Goal: Transaction & Acquisition: Purchase product/service

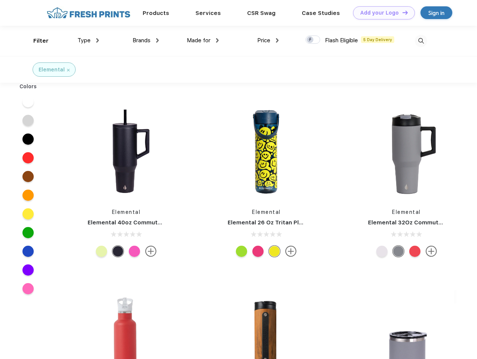
click at [381, 13] on link "Add your Logo Design Tool" at bounding box center [384, 12] width 62 height 13
click at [0, 0] on div "Design Tool" at bounding box center [0, 0] width 0 height 0
click at [402, 12] on link "Add your Logo Design Tool" at bounding box center [384, 12] width 62 height 13
click at [36, 41] on div "Filter" at bounding box center [40, 41] width 15 height 9
click at [88, 40] on span "Type" at bounding box center [83, 40] width 13 height 7
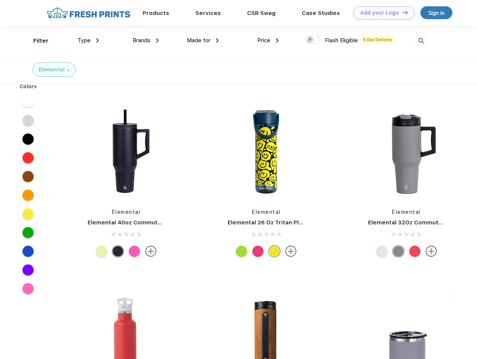
click at [146, 40] on span "Brands" at bounding box center [141, 40] width 18 height 7
click at [203, 40] on span "Made for" at bounding box center [199, 40] width 24 height 7
click at [268, 40] on span "Price" at bounding box center [263, 40] width 13 height 7
click at [313, 40] on div at bounding box center [312, 40] width 15 height 8
click at [310, 40] on input "checkbox" at bounding box center [307, 37] width 5 height 5
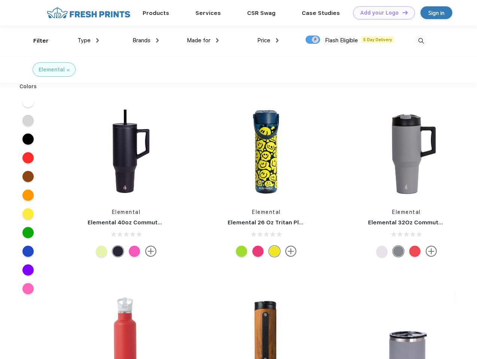
click at [421, 41] on img at bounding box center [421, 41] width 12 height 12
